Goal: Consume media (video, audio)

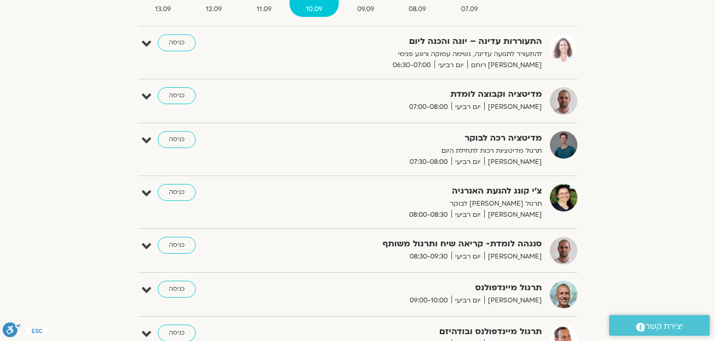
scroll to position [212, 0]
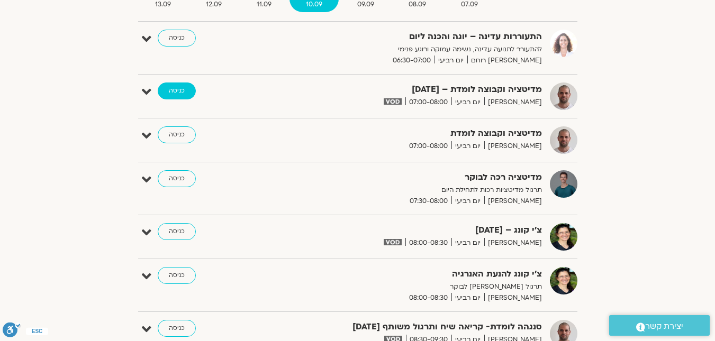
click at [169, 92] on link "כניסה" at bounding box center [177, 91] width 38 height 17
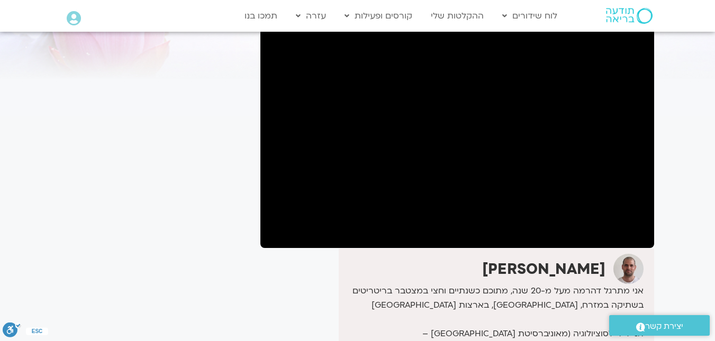
scroll to position [106, 0]
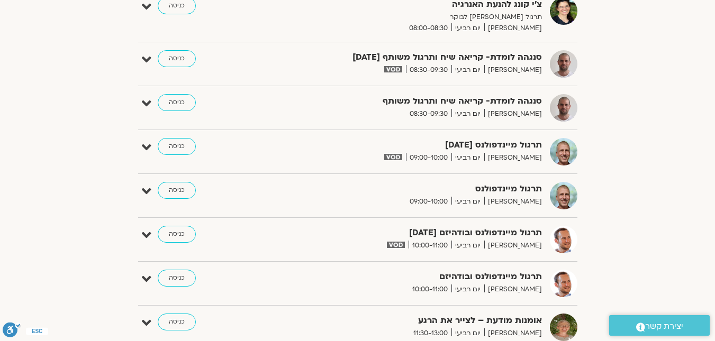
scroll to position [410, 0]
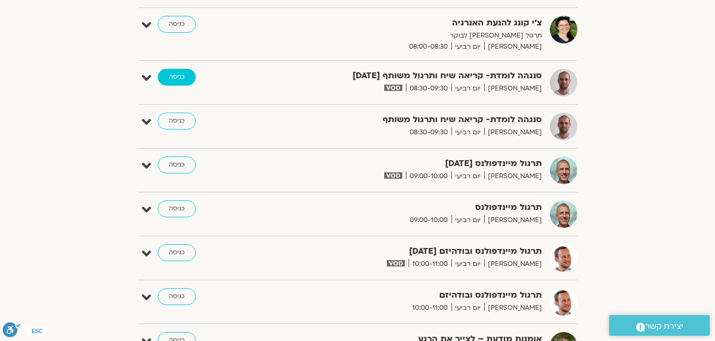
click at [180, 74] on link "כניסה" at bounding box center [177, 77] width 38 height 17
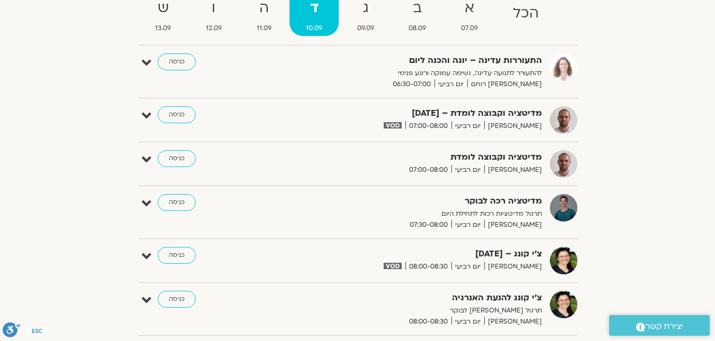
scroll to position [79, 0]
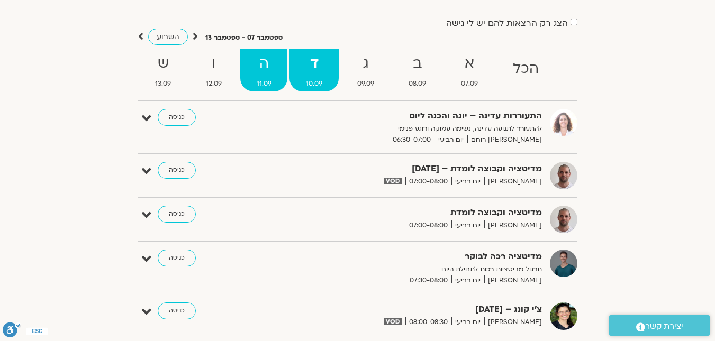
click at [251, 72] on strong "ה" at bounding box center [264, 64] width 48 height 24
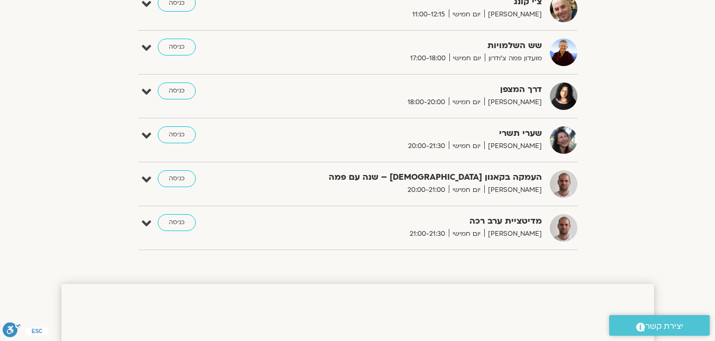
scroll to position [450, 0]
